Goal: Navigation & Orientation: Find specific page/section

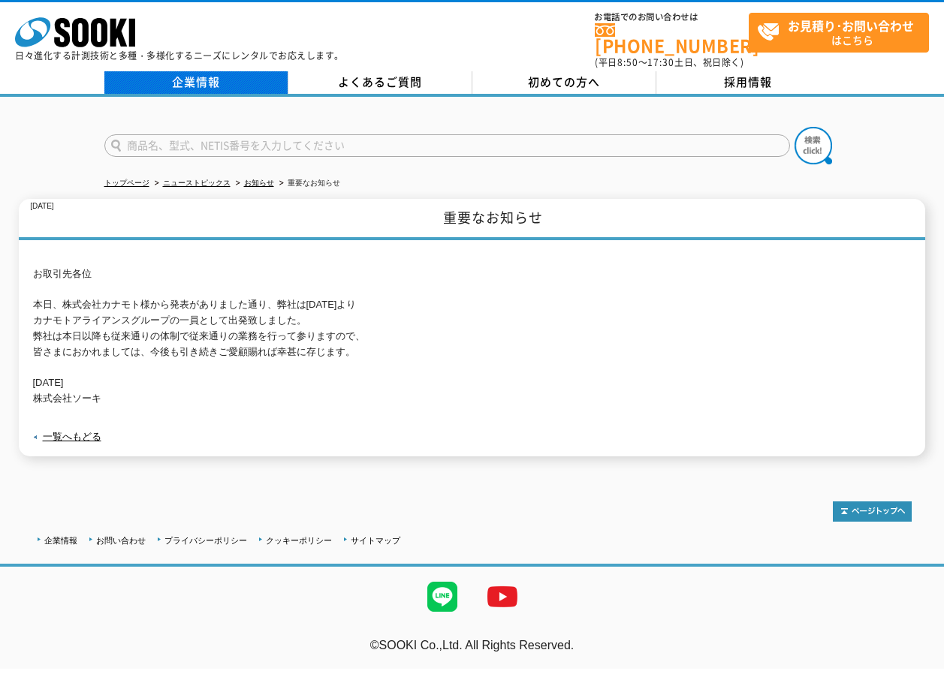
click at [240, 78] on link "企業情報" at bounding box center [196, 82] width 184 height 23
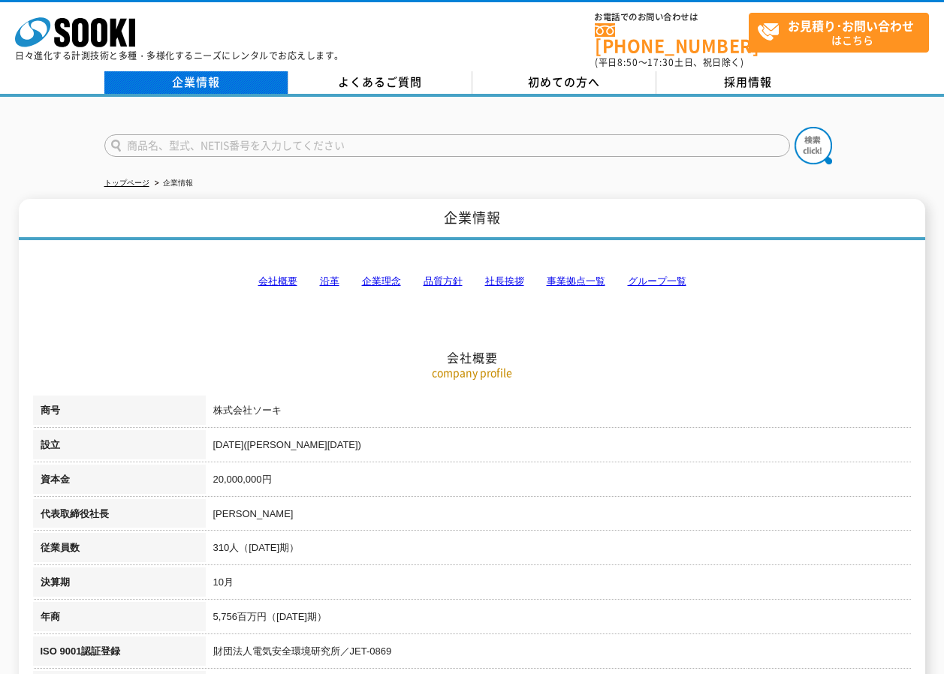
click at [223, 71] on link "企業情報" at bounding box center [196, 82] width 184 height 23
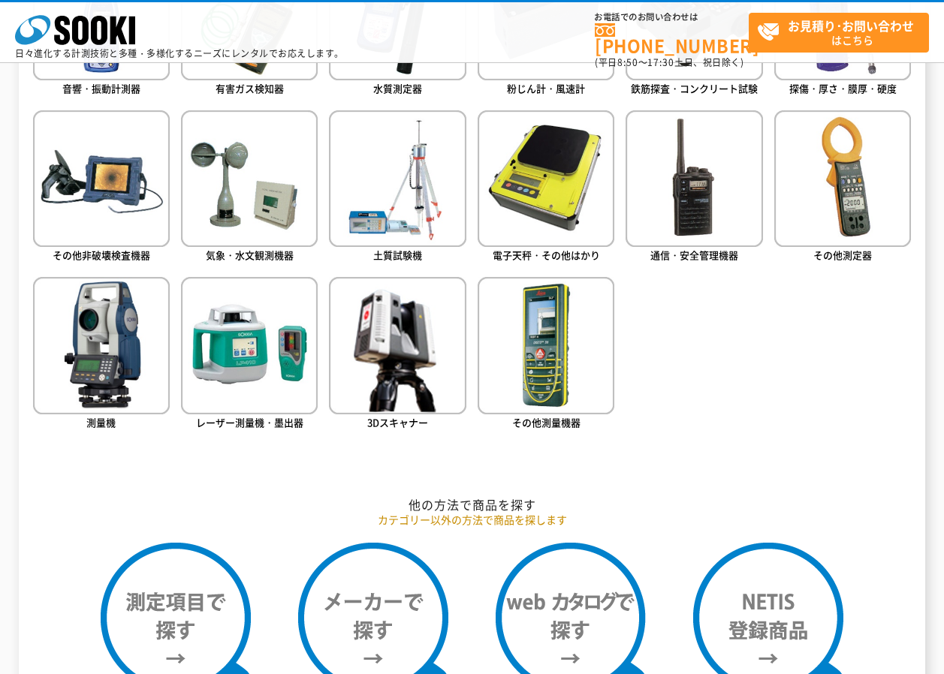
scroll to position [826, 0]
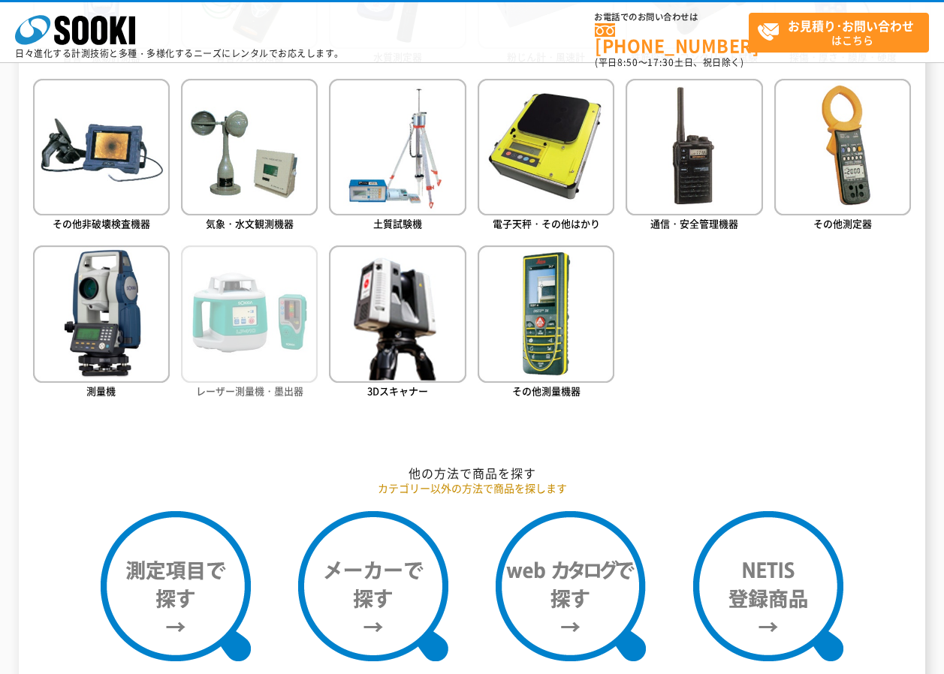
drag, startPoint x: 231, startPoint y: 248, endPoint x: 218, endPoint y: 254, distance: 14.1
